Goal: Find specific page/section: Find specific page/section

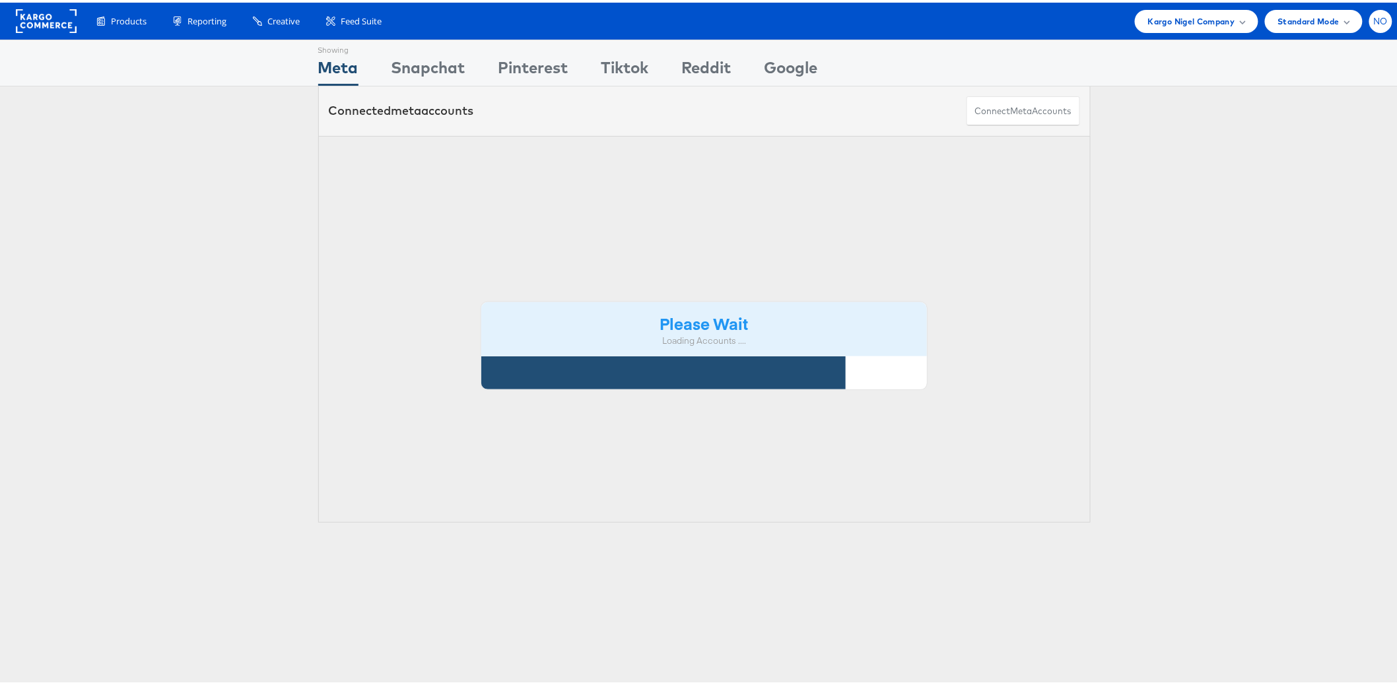
click at [1373, 20] on span "NO" at bounding box center [1380, 19] width 15 height 9
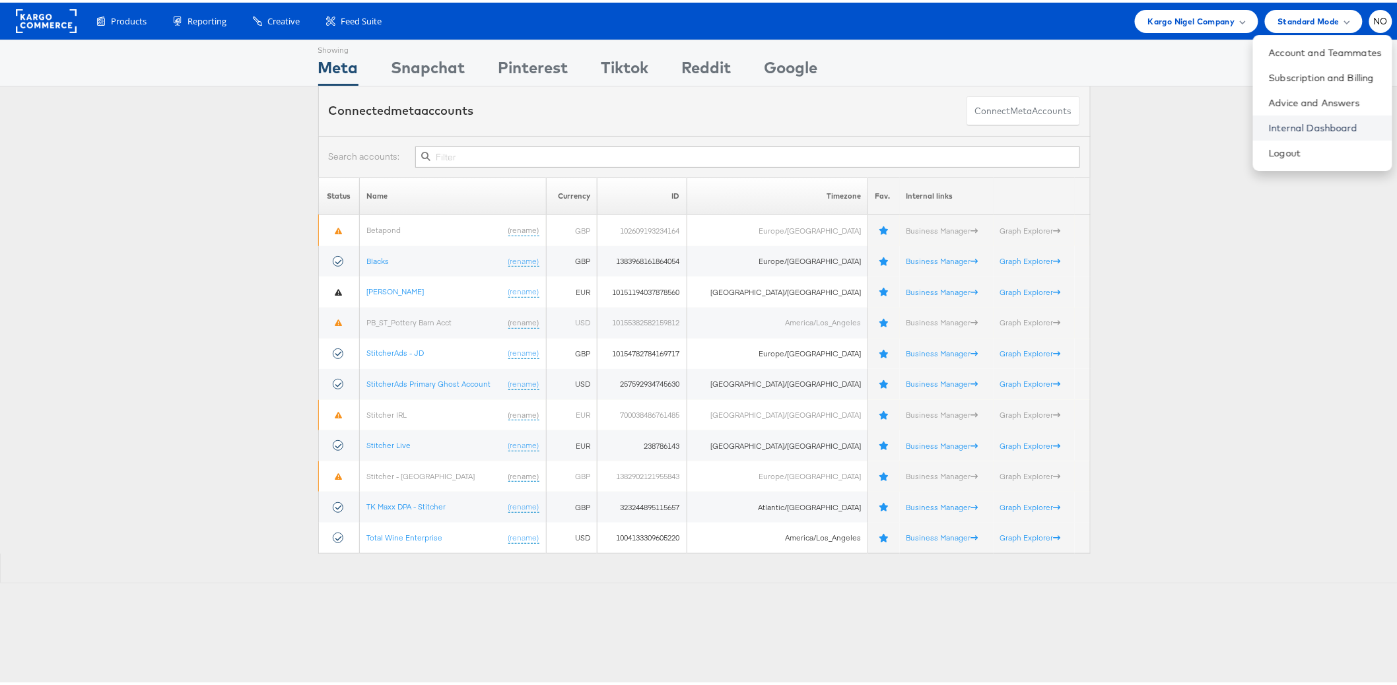
click at [1331, 119] on link "Internal Dashboard" at bounding box center [1324, 125] width 113 height 13
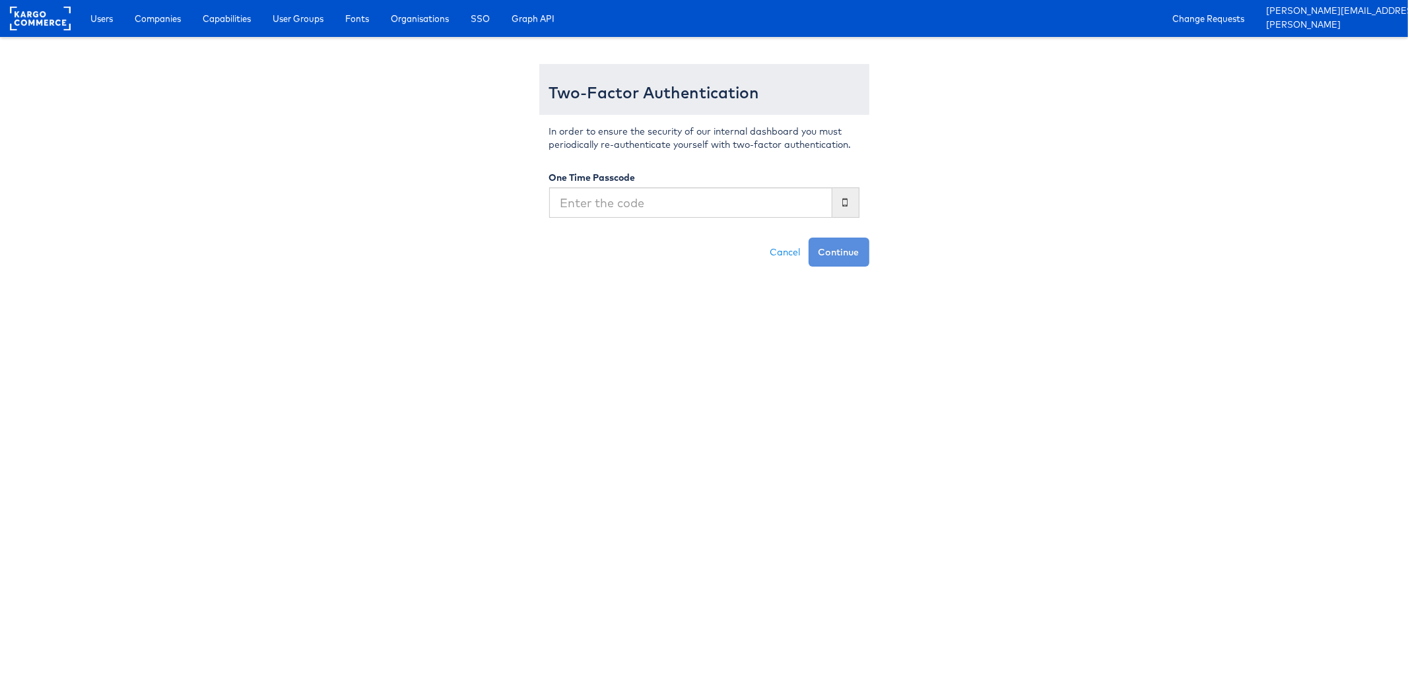
click at [645, 195] on input "text" at bounding box center [690, 202] width 283 height 30
type input "6"
type input "426253"
click at [808, 238] on button "Continue" at bounding box center [838, 252] width 61 height 29
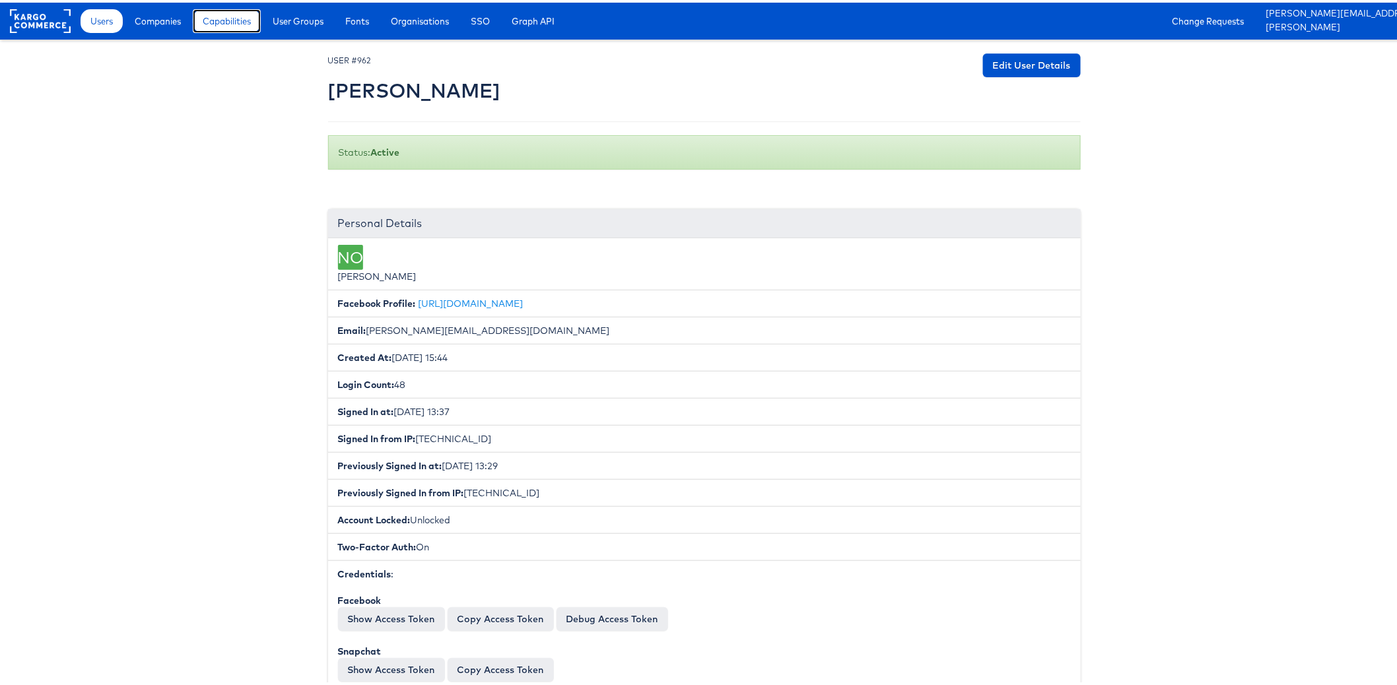
click at [232, 25] on link "Capabilities" at bounding box center [227, 19] width 68 height 24
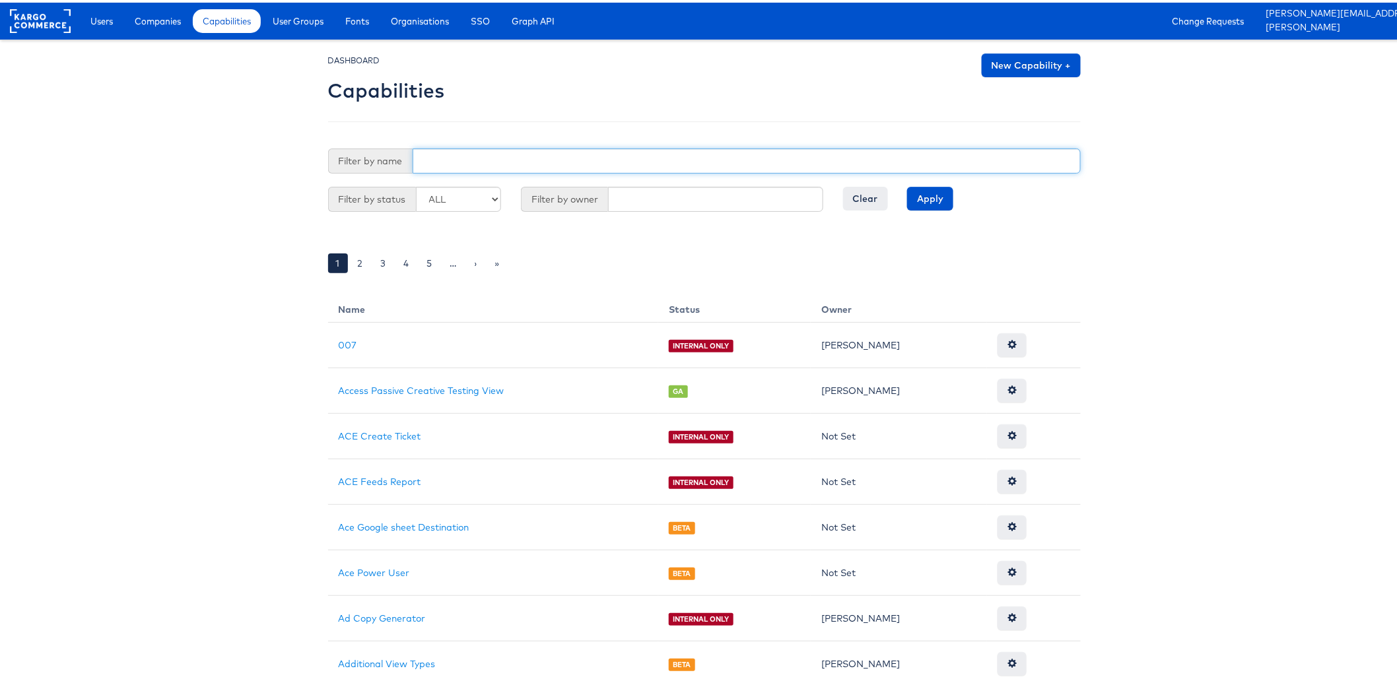
click at [469, 165] on input "text" at bounding box center [746, 158] width 668 height 25
type input "old"
click at [907, 184] on input "Apply" at bounding box center [930, 196] width 46 height 24
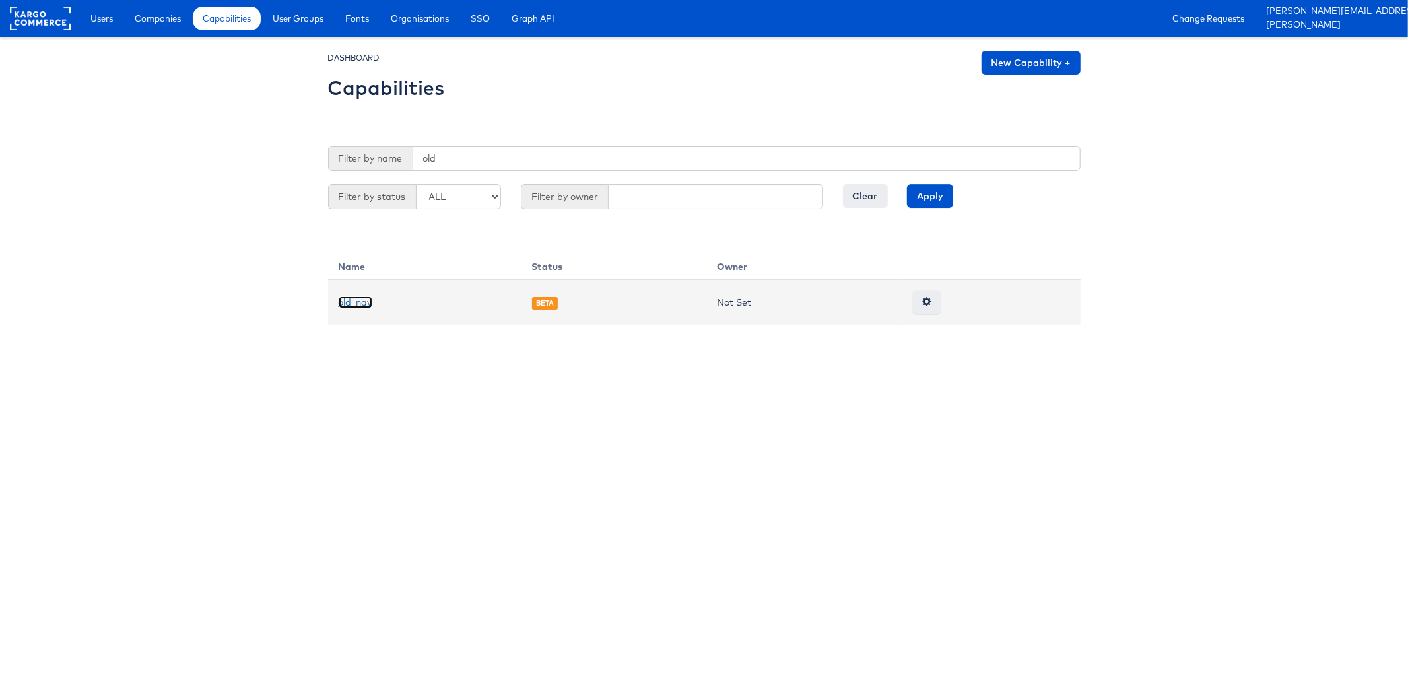
click at [348, 302] on link "old_nav" at bounding box center [356, 302] width 34 height 12
